Goal: Information Seeking & Learning: Find specific page/section

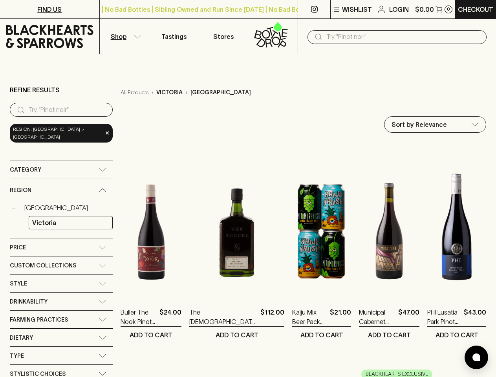
click at [351, 9] on p "Wishlist" at bounding box center [357, 9] width 30 height 9
click at [125, 36] on div at bounding box center [248, 188] width 496 height 377
click at [397, 37] on input "text" at bounding box center [404, 37] width 154 height 13
click at [58, 110] on input "search" at bounding box center [68, 110] width 78 height 13
click at [58, 165] on div "Category" at bounding box center [54, 170] width 89 height 10
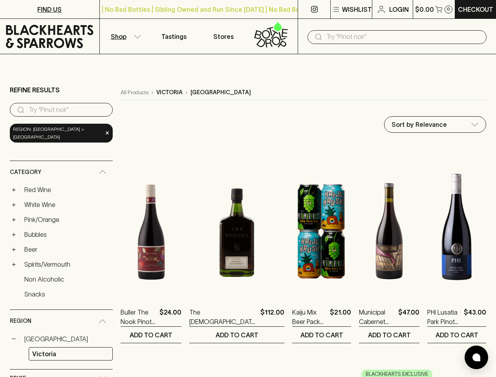
click at [58, 183] on link "Red Wine" at bounding box center [67, 189] width 92 height 13
